Goal: Information Seeking & Learning: Compare options

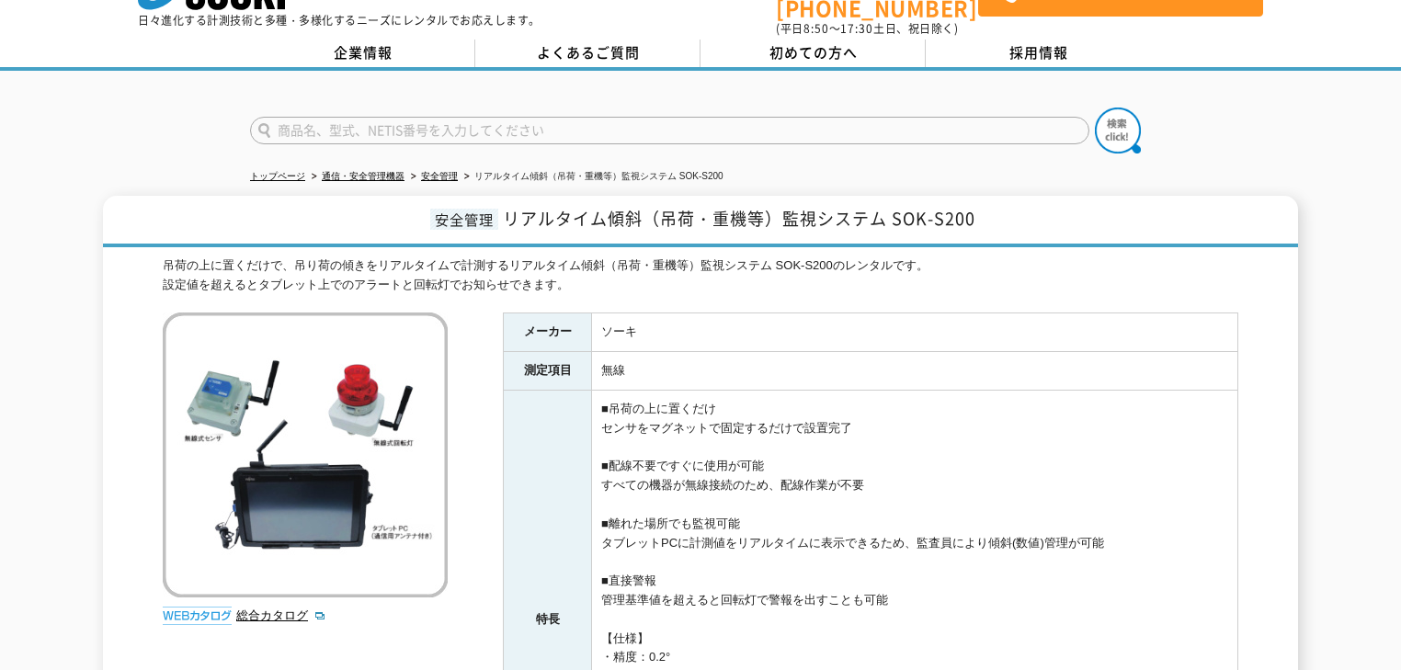
scroll to position [74, 0]
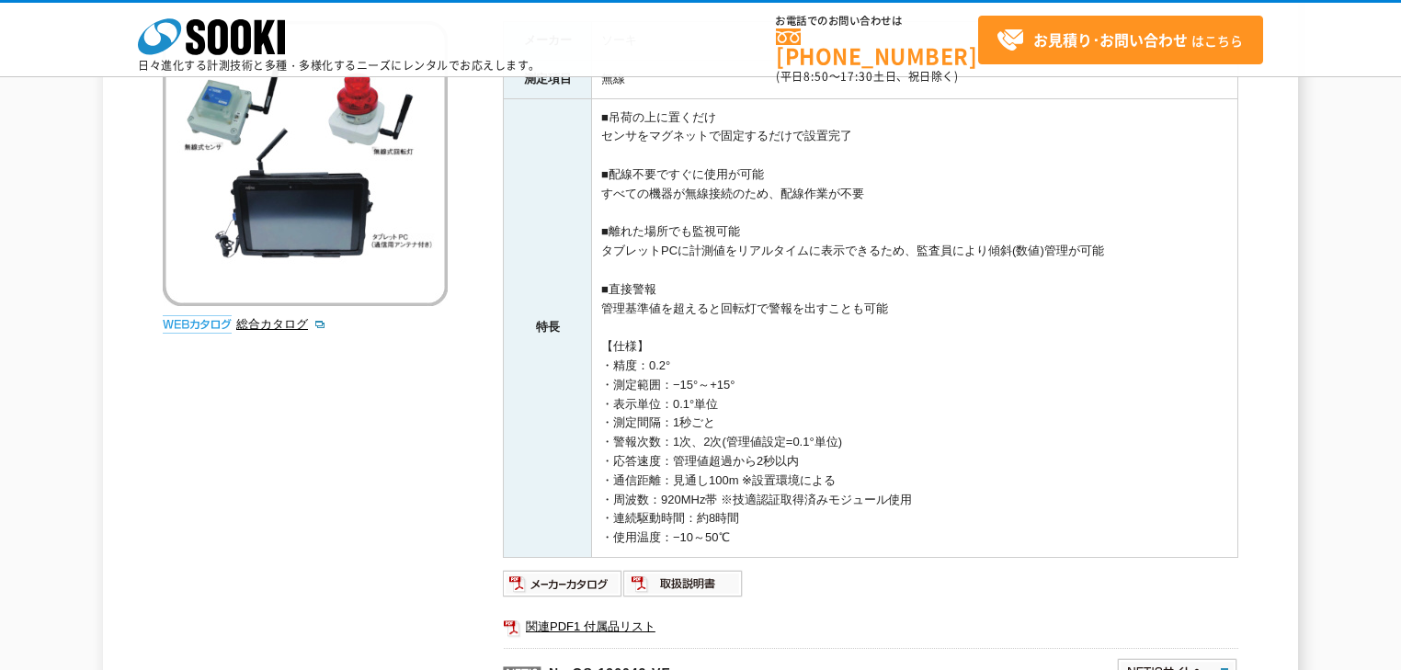
scroll to position [294, 0]
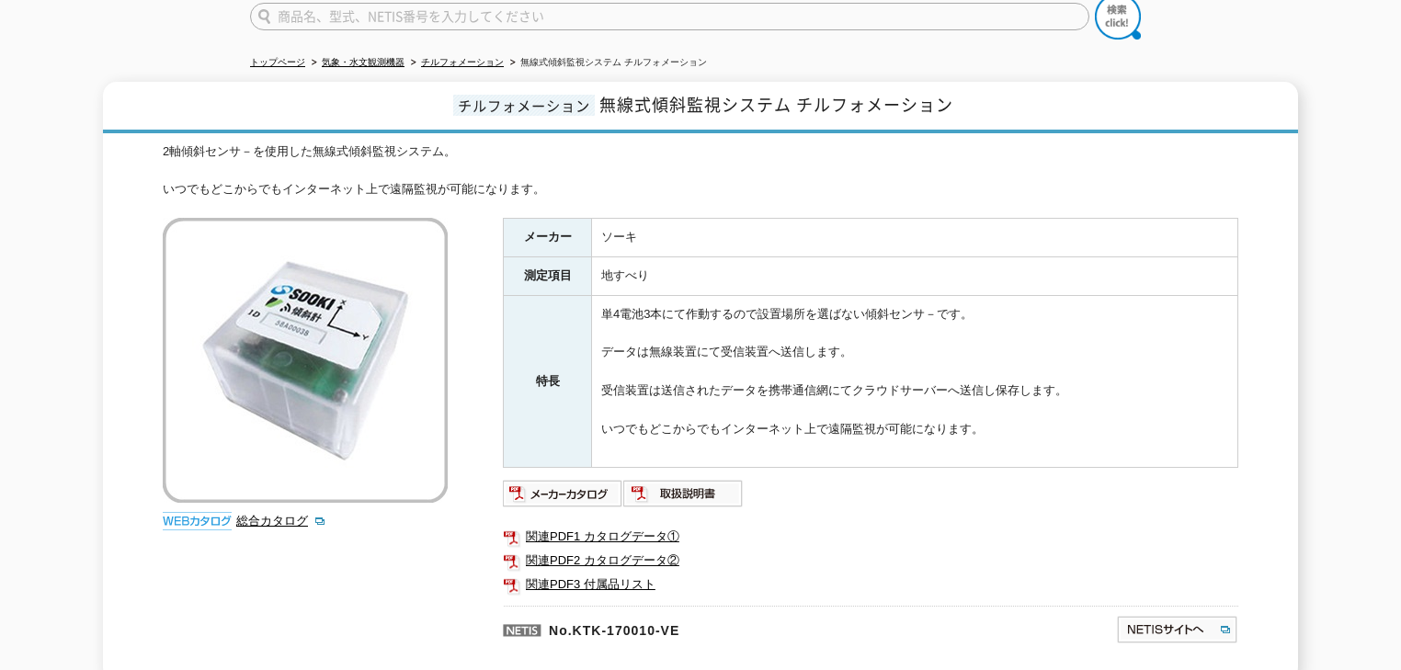
scroll to position [127, 0]
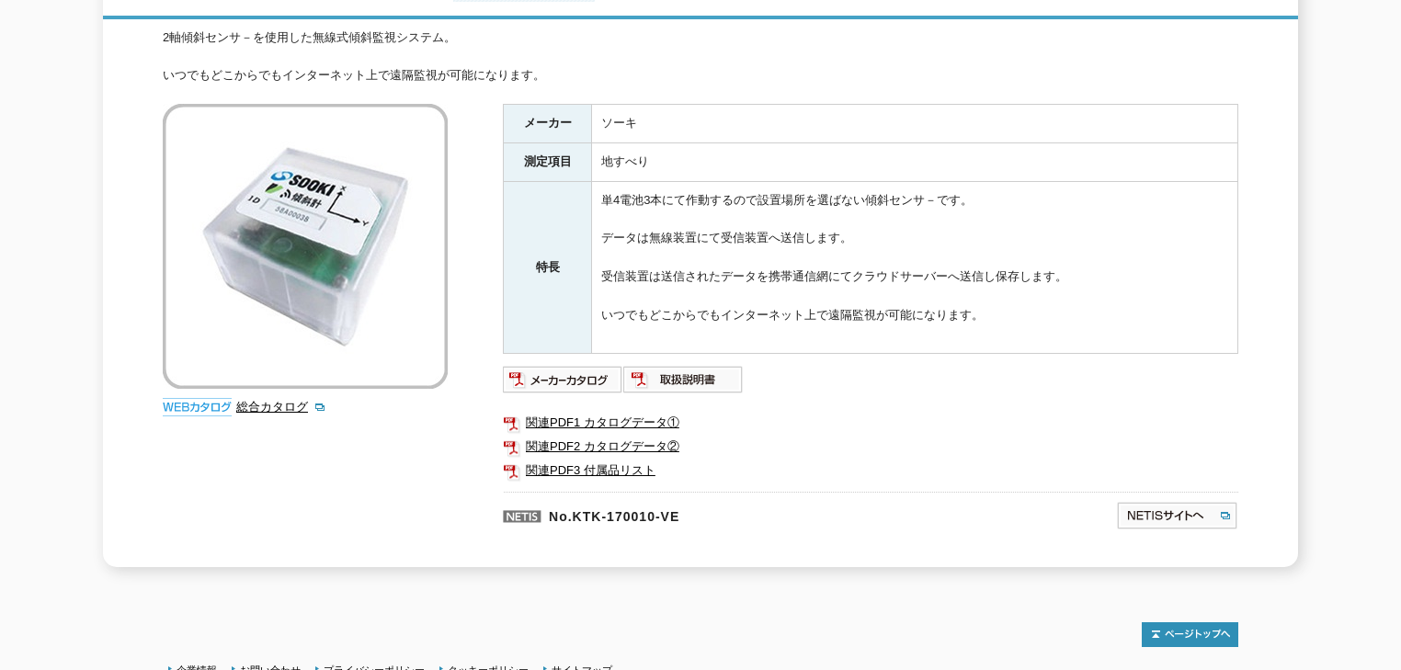
scroll to position [274, 0]
